Goal: Transaction & Acquisition: Purchase product/service

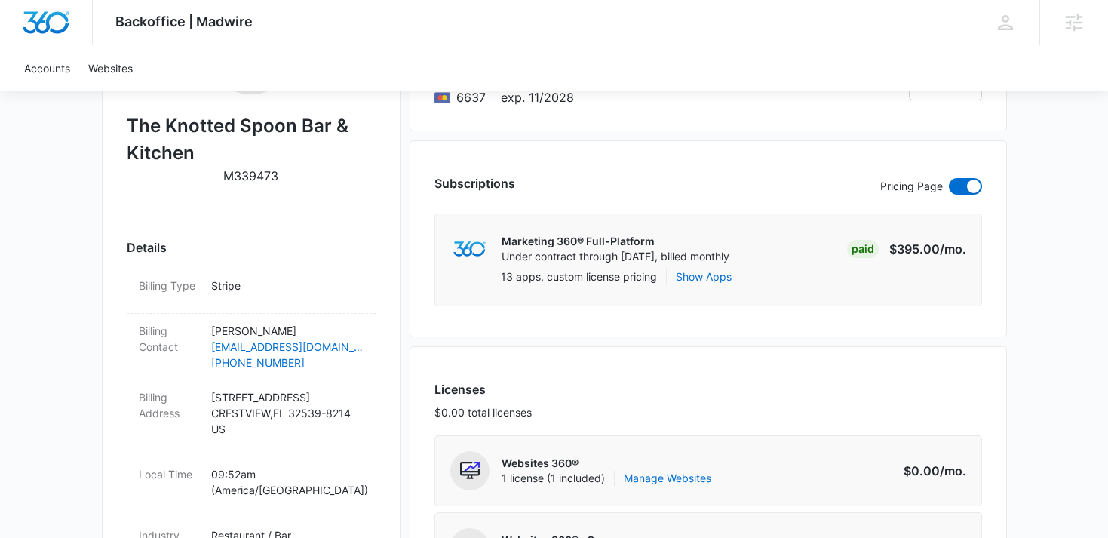
scroll to position [413, 0]
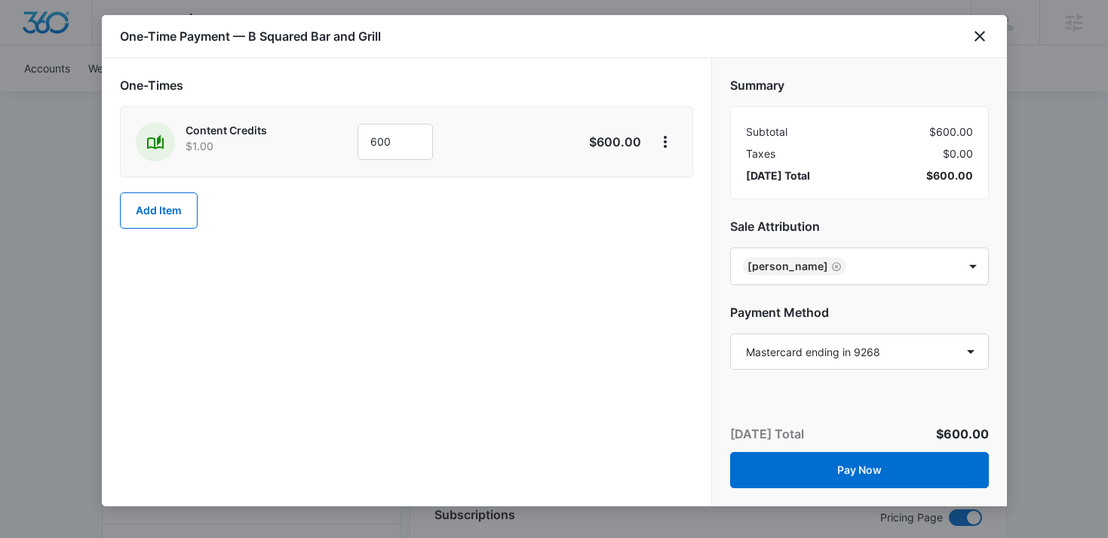
select select "pm_1SFz1aA4n8RTgNjUCzggCubq"
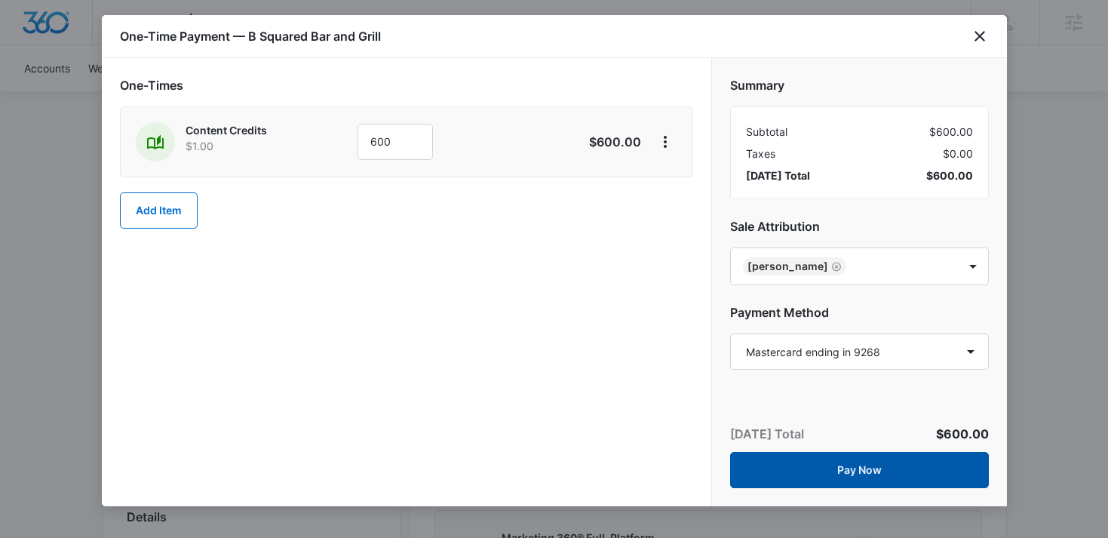
click at [844, 468] on button "Pay Now" at bounding box center [859, 470] width 259 height 36
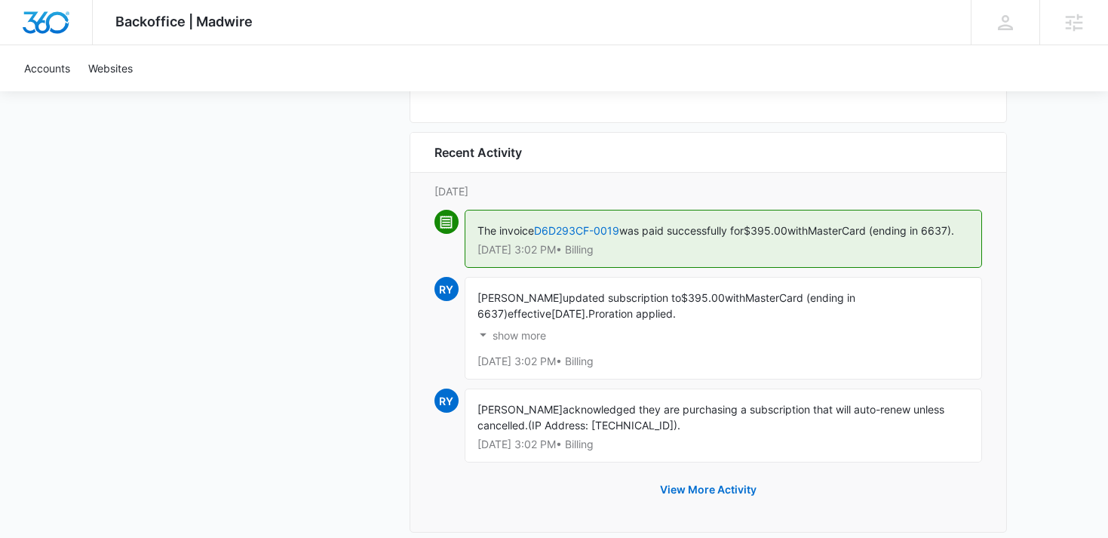
scroll to position [1705, 0]
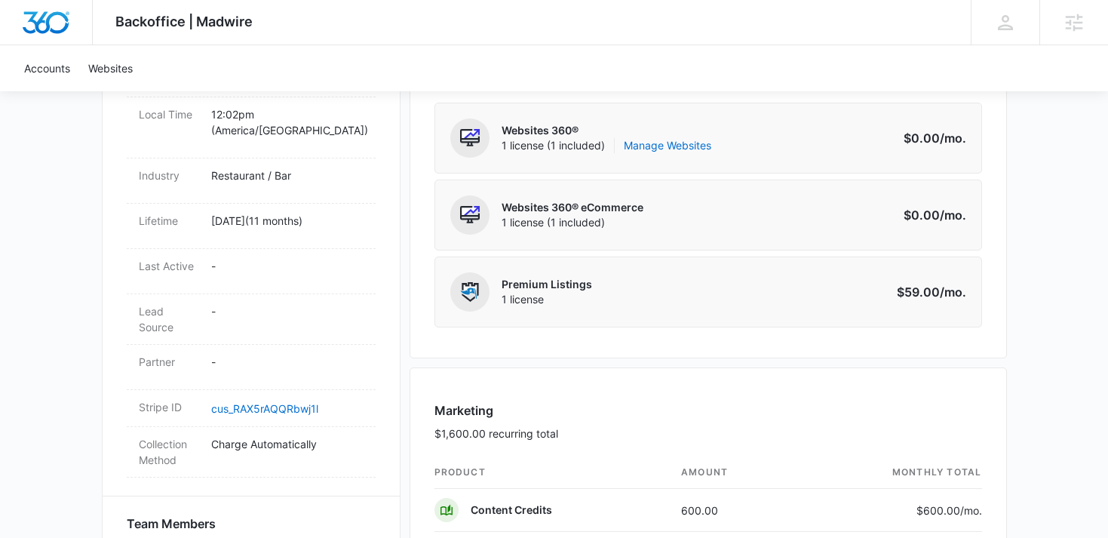
scroll to position [676, 0]
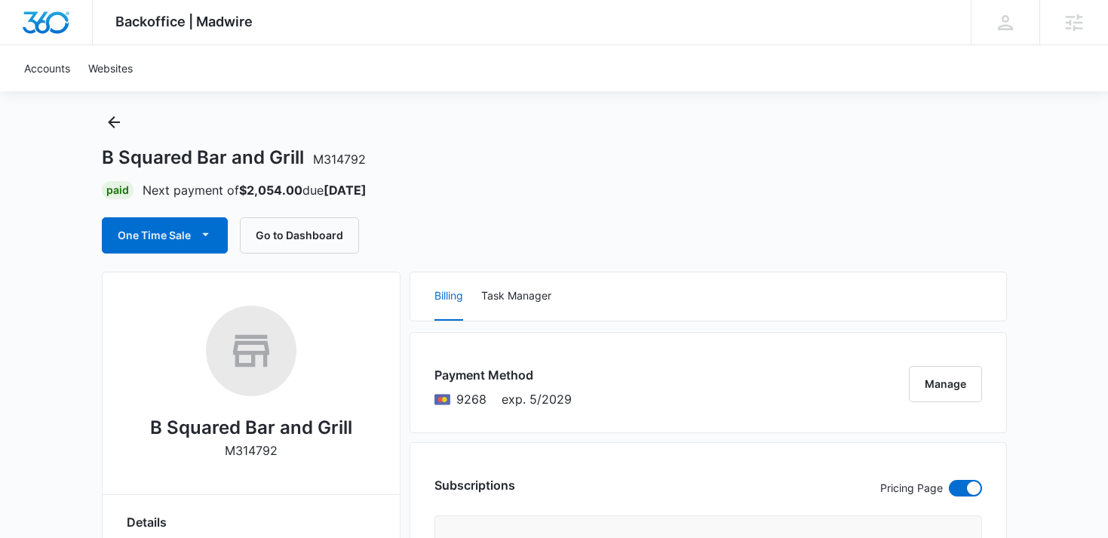
scroll to position [29, 0]
